Goal: Information Seeking & Learning: Understand process/instructions

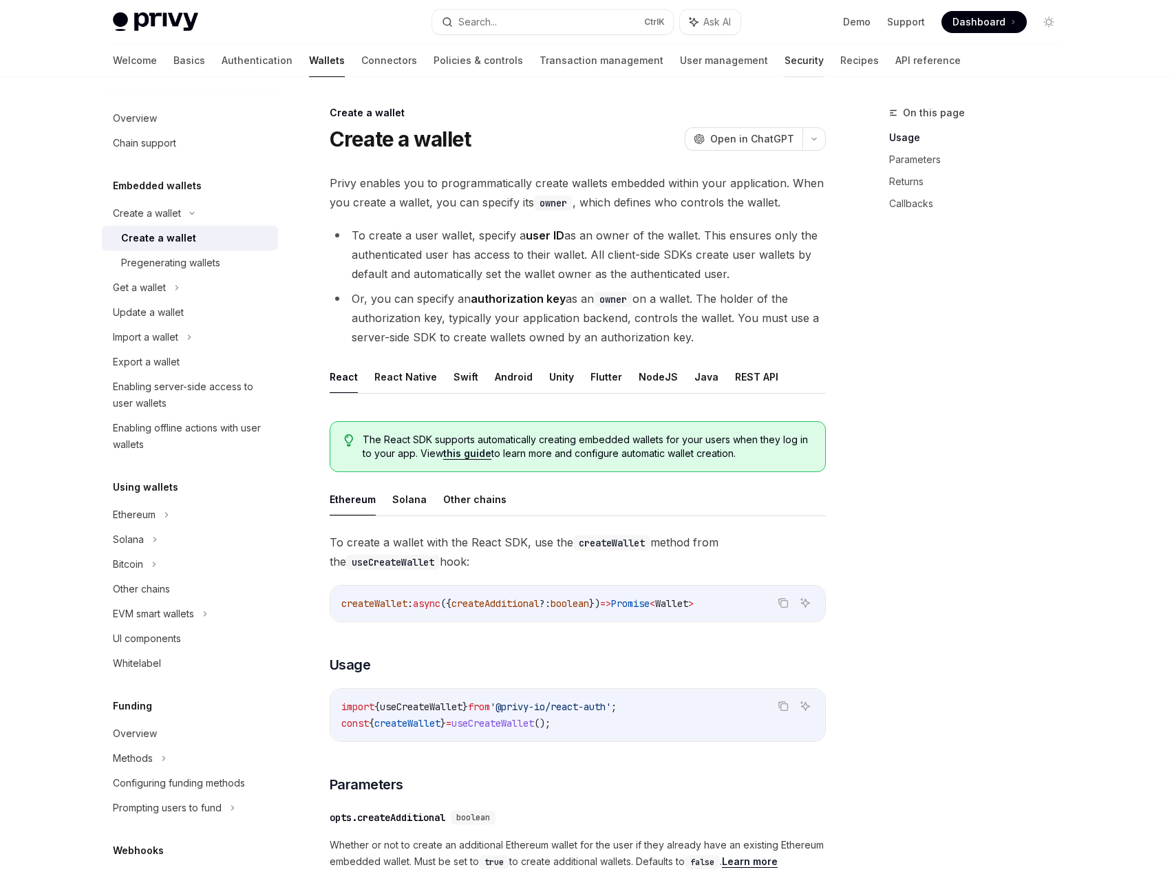
click at [784, 56] on link "Security" at bounding box center [803, 60] width 39 height 33
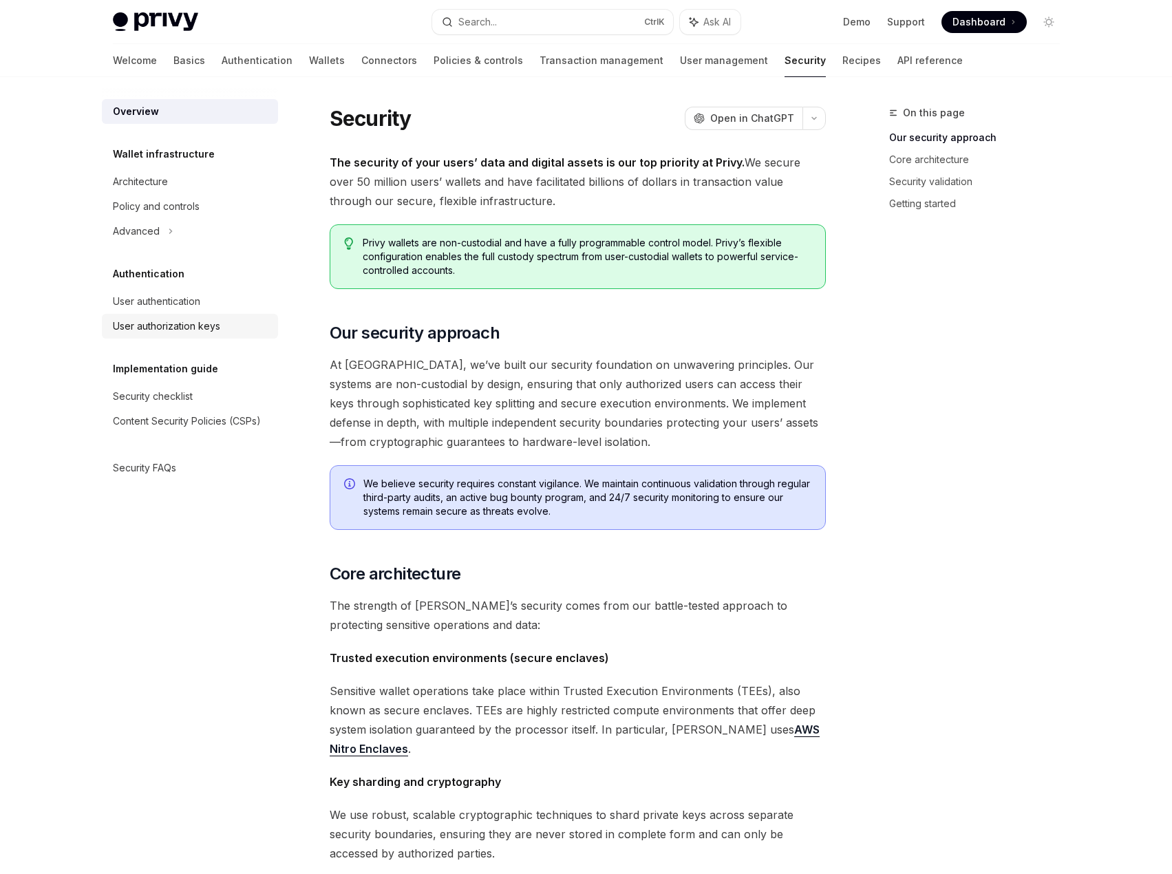
click at [225, 320] on div "User authorization keys" at bounding box center [191, 326] width 157 height 17
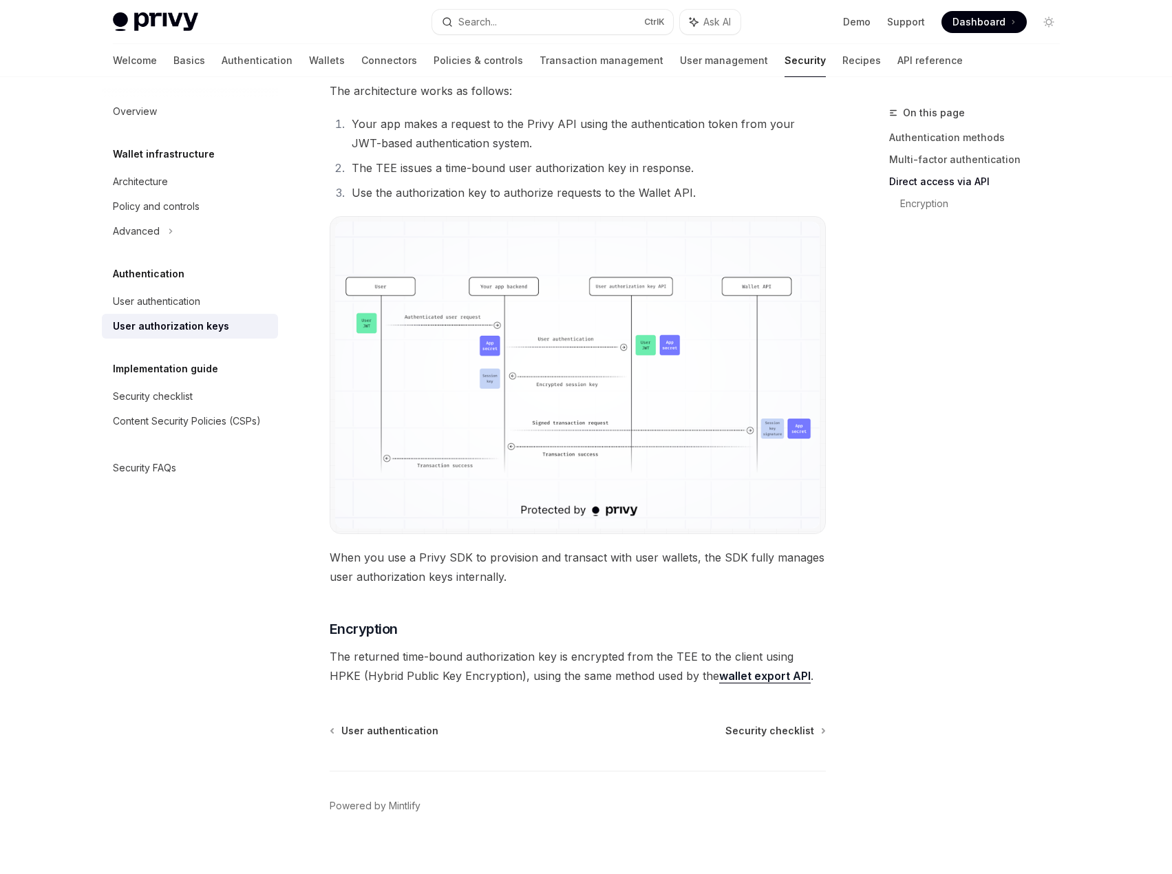
scroll to position [939, 0]
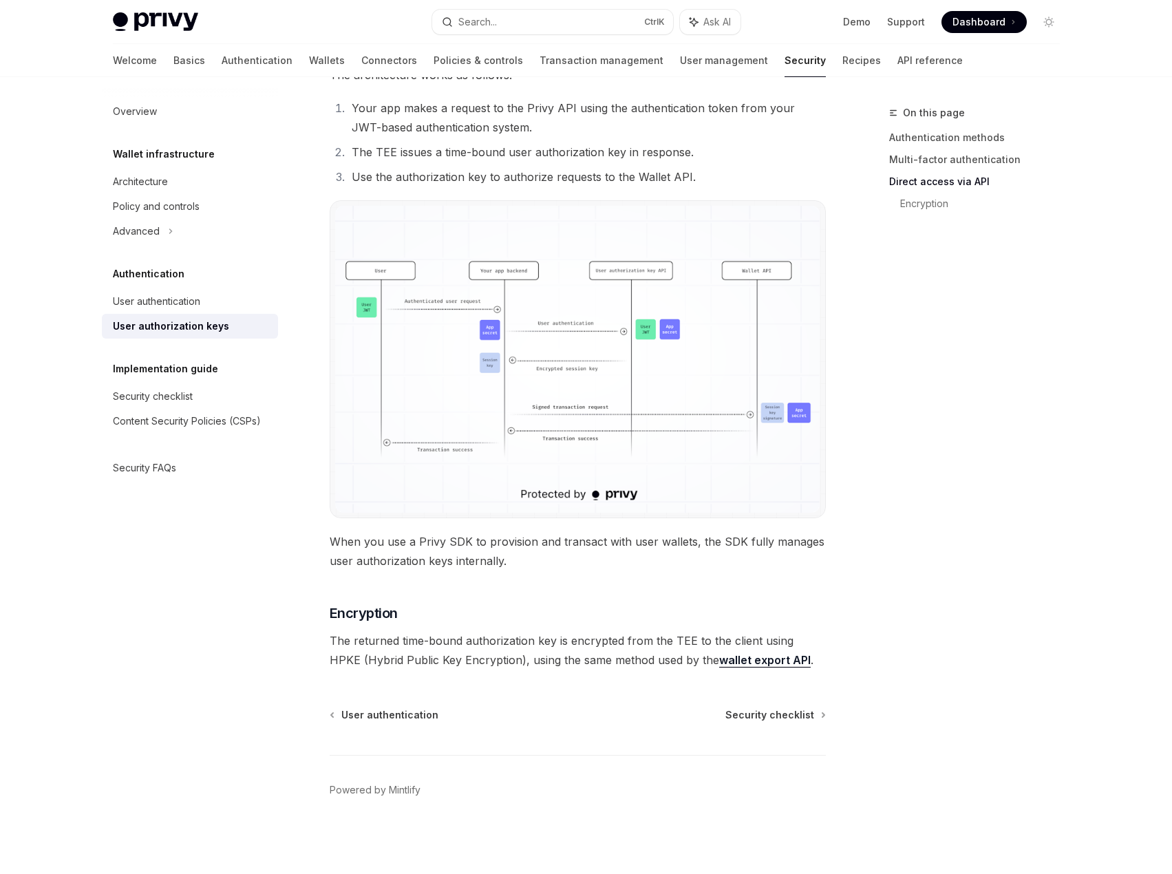
click at [735, 665] on link "wallet export API" at bounding box center [765, 660] width 92 height 14
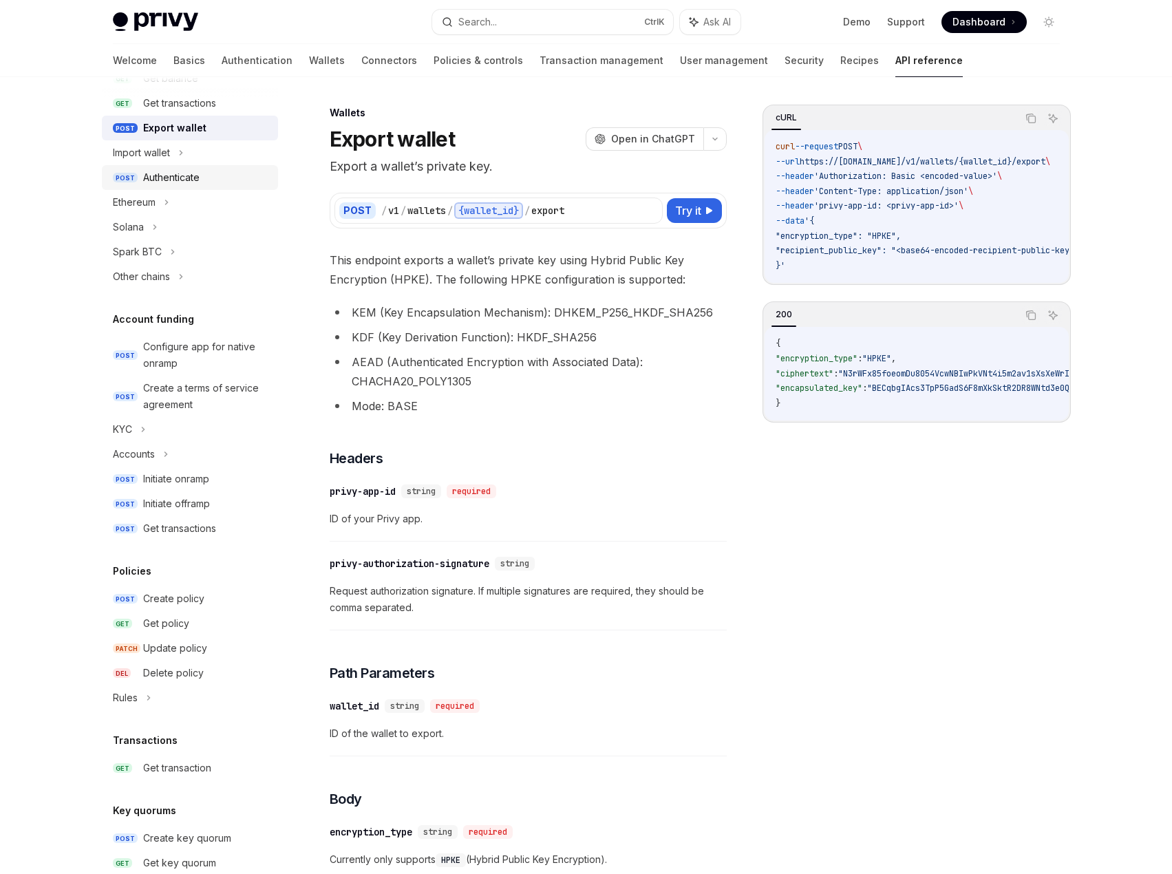
scroll to position [548, 0]
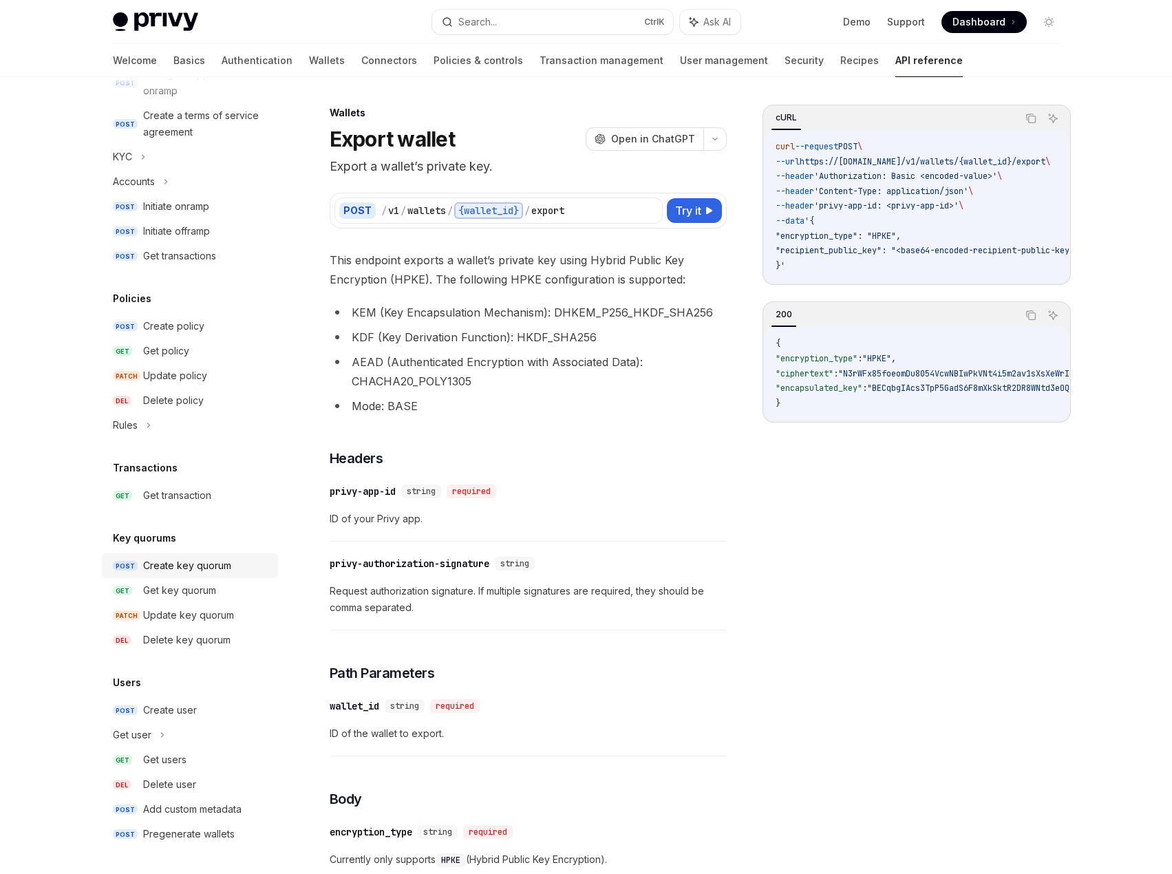
click at [205, 558] on div "Create key quorum" at bounding box center [187, 565] width 88 height 17
type textarea "*"
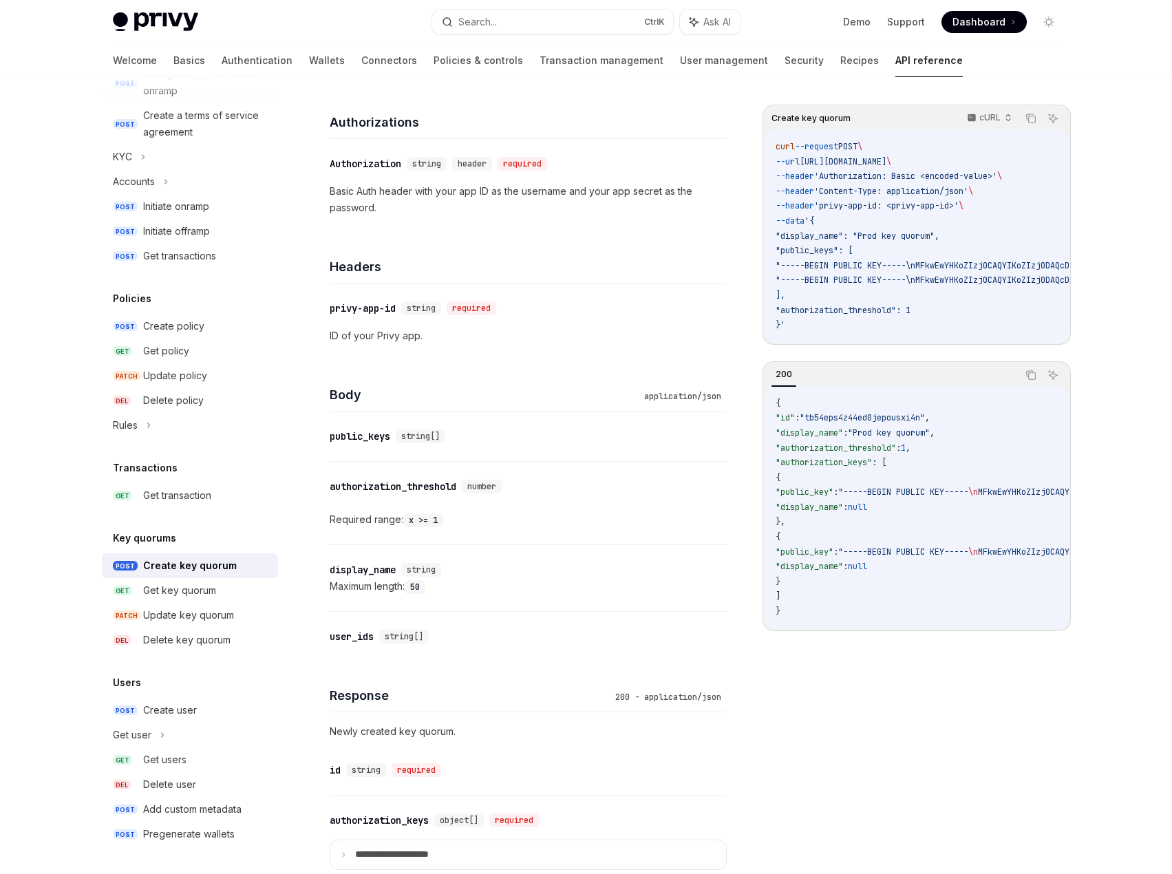
scroll to position [344, 0]
